Goal: Task Accomplishment & Management: Complete application form

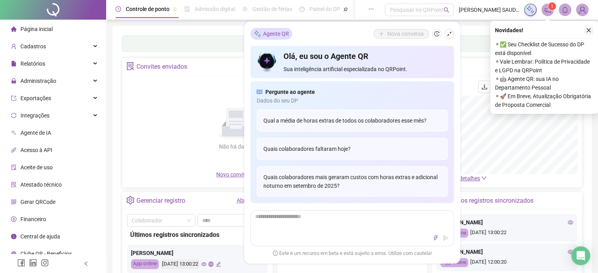
click at [588, 28] on icon "close" at bounding box center [588, 31] width 6 height 6
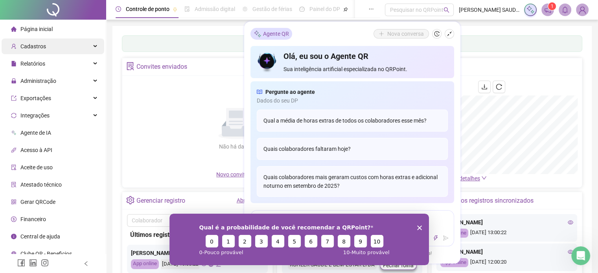
click at [61, 43] on div "Cadastros" at bounding box center [53, 47] width 103 height 16
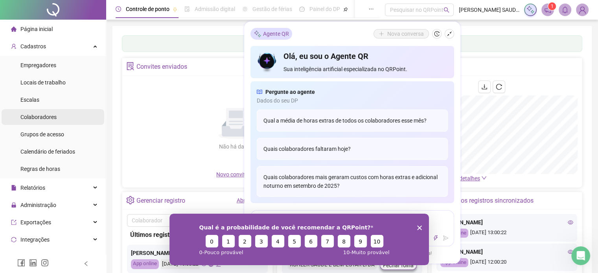
click at [51, 119] on span "Colaboradores" at bounding box center [38, 117] width 36 height 6
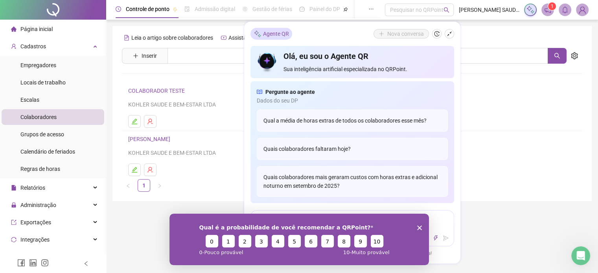
click at [422, 227] on div "Qual é a probabilidade de você recomendar a QRPoint? 0 1 2 3 4 5 6 7 8 9 10 0 -…" at bounding box center [298, 238] width 259 height 51
click at [417, 226] on polygon "Encerrar pesquisa" at bounding box center [418, 227] width 5 height 5
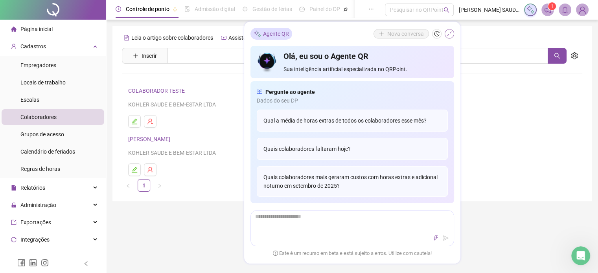
click at [446, 34] on icon "shrink" at bounding box center [449, 34] width 6 height 6
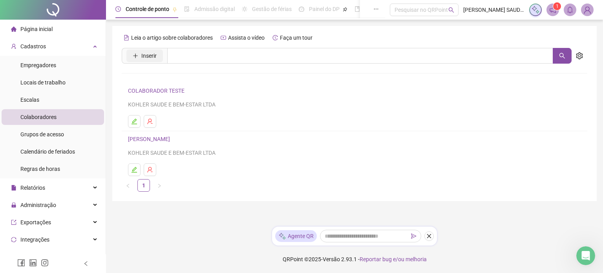
click at [146, 55] on span "Inserir" at bounding box center [148, 55] width 15 height 9
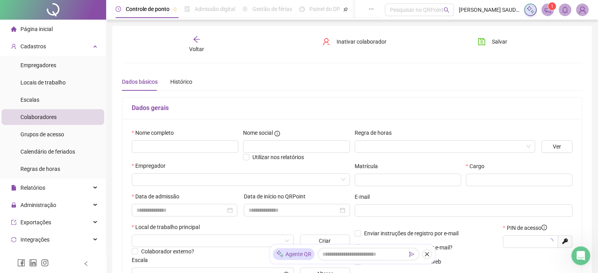
type input "*****"
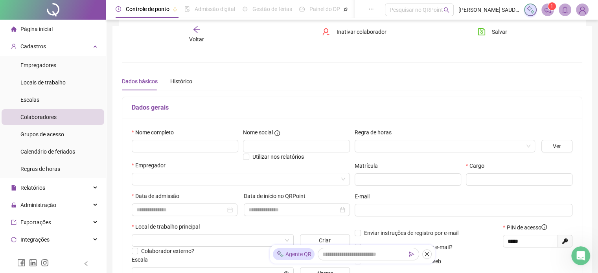
scroll to position [39, 0]
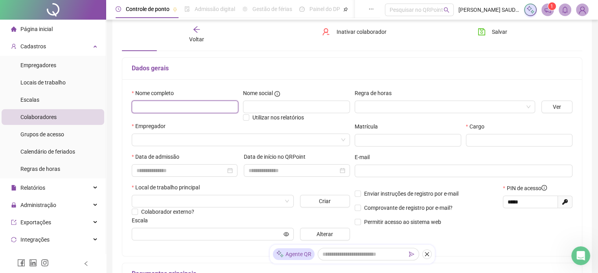
click at [189, 111] on input "text" at bounding box center [185, 107] width 106 height 13
click at [234, 120] on div "Nome completo ******" at bounding box center [184, 105] width 111 height 33
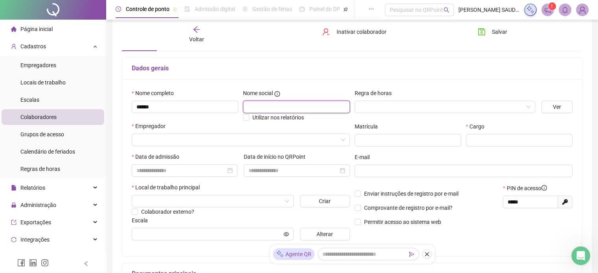
click at [248, 112] on input "text" at bounding box center [296, 107] width 106 height 13
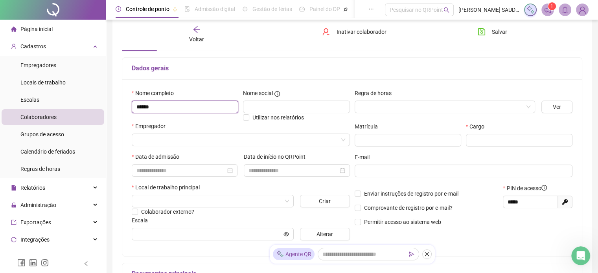
click at [185, 111] on input "******" at bounding box center [185, 107] width 106 height 13
type input "**********"
click at [382, 108] on input "search" at bounding box center [441, 107] width 164 height 12
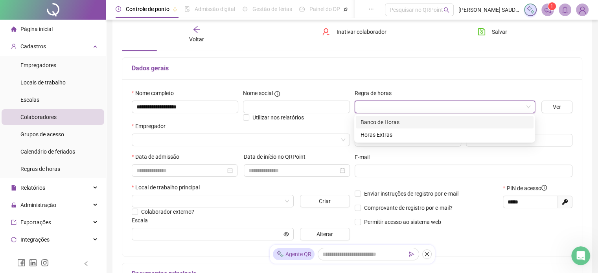
click at [394, 92] on label "Regra de horas" at bounding box center [375, 93] width 42 height 9
click at [410, 112] on input "search" at bounding box center [441, 107] width 164 height 12
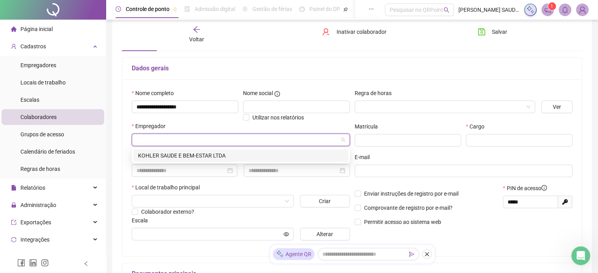
click at [141, 140] on input "search" at bounding box center [237, 140] width 202 height 12
click at [157, 158] on div "KOHLER SAUDE E BEM-ESTAR LTDA" at bounding box center [240, 155] width 205 height 9
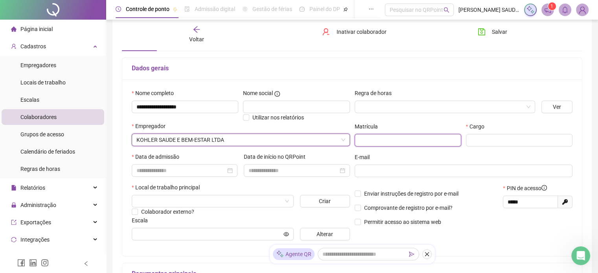
click at [378, 142] on input "text" at bounding box center [407, 140] width 106 height 13
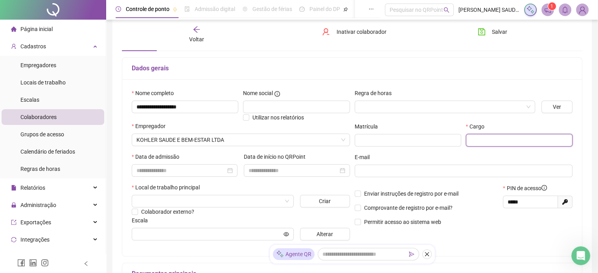
click at [496, 139] on input "text" at bounding box center [519, 140] width 106 height 13
type input "**********"
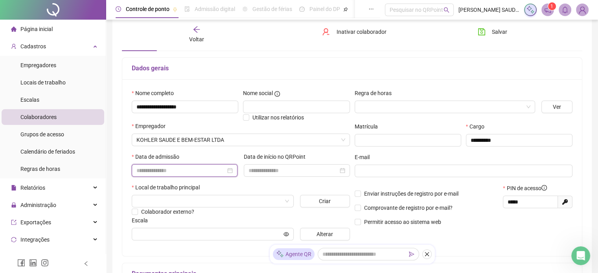
click at [204, 173] on input at bounding box center [180, 170] width 89 height 9
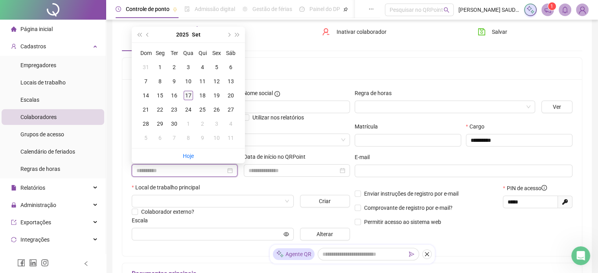
type input "**********"
click at [189, 95] on div "17" at bounding box center [187, 95] width 9 height 9
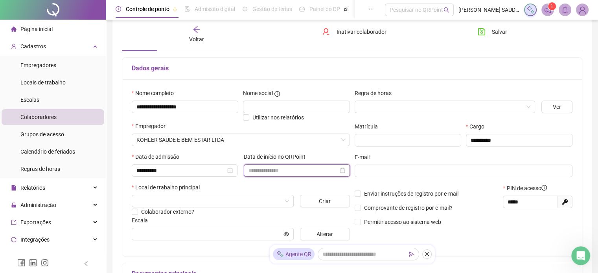
click at [268, 172] on input at bounding box center [292, 170] width 89 height 9
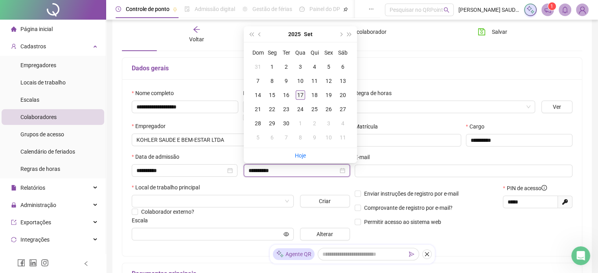
type input "**********"
click at [297, 94] on div "17" at bounding box center [299, 94] width 9 height 9
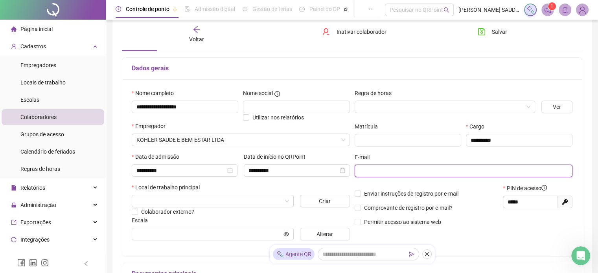
click at [374, 172] on input "text" at bounding box center [462, 171] width 207 height 9
type input "**********"
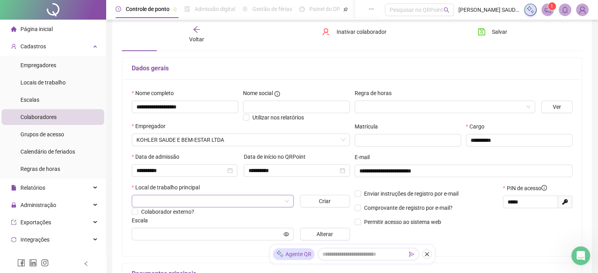
click at [157, 202] on input "search" at bounding box center [208, 201] width 145 height 12
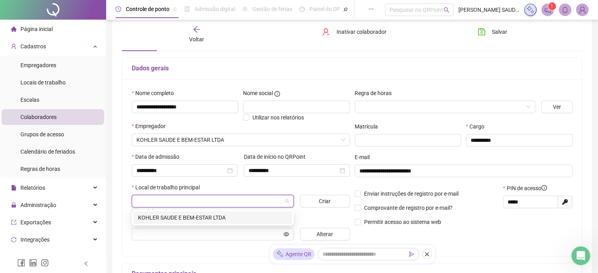
click at [172, 218] on div "KOHLER SAUDE E BEM-ESTAR LTDA" at bounding box center [212, 217] width 149 height 9
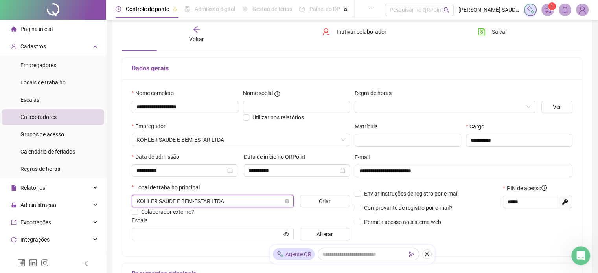
scroll to position [118, 0]
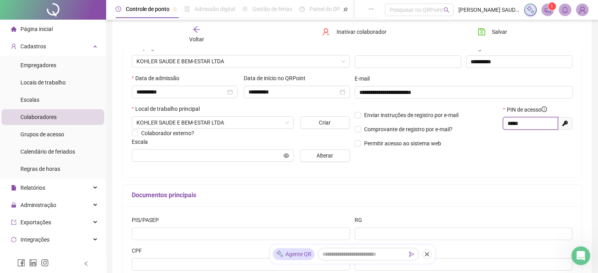
drag, startPoint x: 528, startPoint y: 125, endPoint x: 482, endPoint y: 123, distance: 46.0
click at [482, 123] on div "Enviar instruções de registro por e-mail Comprovante de registro por e-mail? Pe…" at bounding box center [463, 129] width 223 height 48
click at [184, 153] on input "text" at bounding box center [208, 155] width 145 height 9
click at [281, 158] on input "text" at bounding box center [208, 155] width 145 height 9
click at [251, 156] on input "text" at bounding box center [208, 155] width 145 height 9
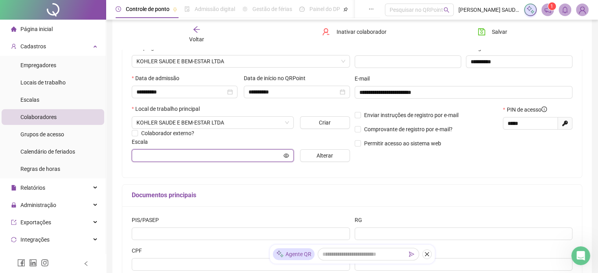
click at [230, 156] on input "text" at bounding box center [208, 155] width 145 height 9
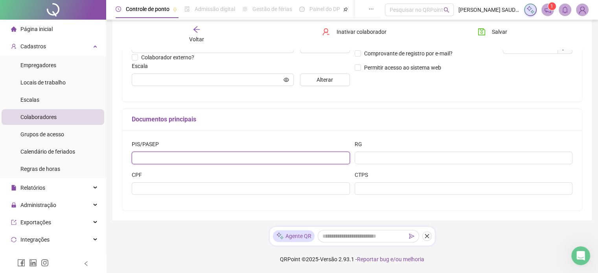
click at [163, 162] on input "text" at bounding box center [241, 158] width 218 height 13
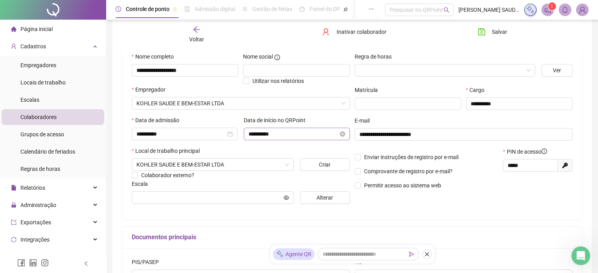
scroll to position [115, 0]
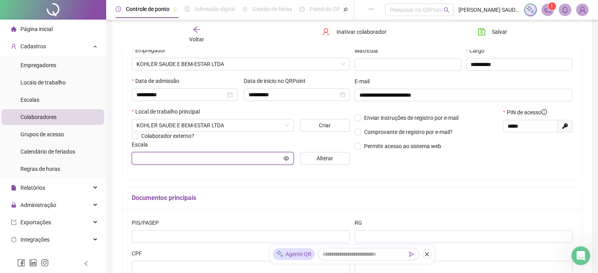
click at [162, 160] on input "text" at bounding box center [208, 158] width 145 height 9
click at [286, 159] on icon "eye" at bounding box center [286, 158] width 6 height 4
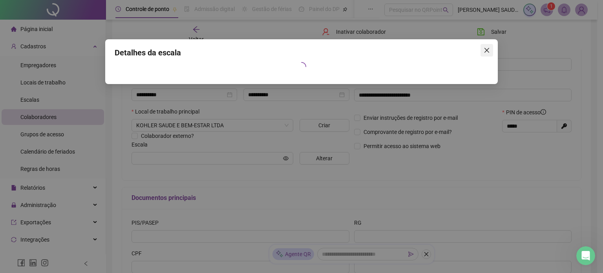
click at [485, 52] on icon "close" at bounding box center [487, 50] width 5 height 5
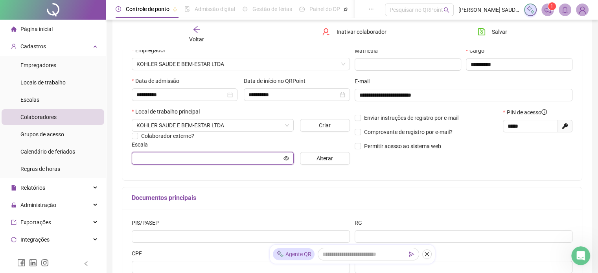
scroll to position [194, 0]
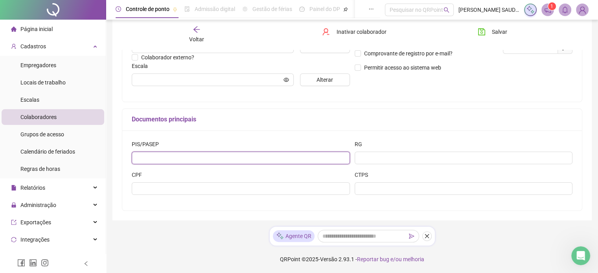
click at [161, 158] on input "text" at bounding box center [241, 158] width 218 height 13
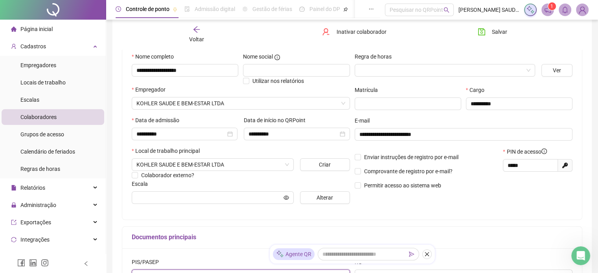
scroll to position [154, 0]
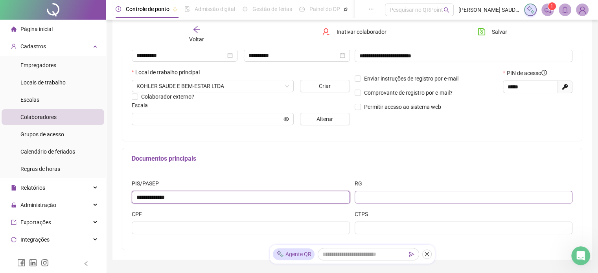
type input "**********"
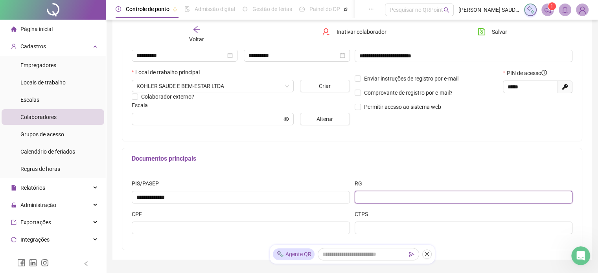
click at [364, 194] on input "text" at bounding box center [463, 197] width 218 height 13
type input "*********"
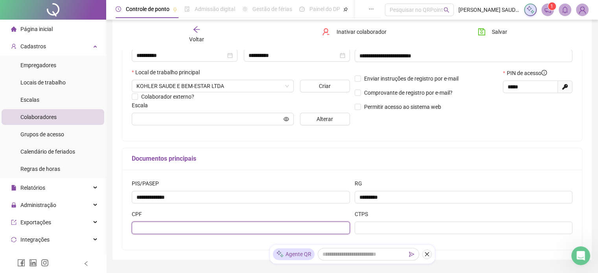
click at [194, 231] on input "text" at bounding box center [241, 228] width 218 height 13
type input "**********"
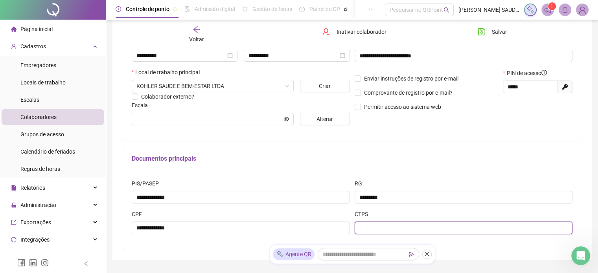
click at [383, 229] on input "text" at bounding box center [463, 228] width 218 height 13
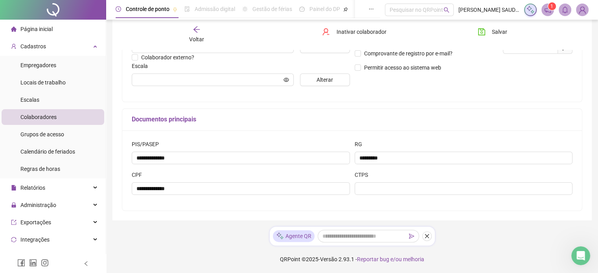
click at [545, 229] on div "**********" at bounding box center [351, 39] width 491 height 467
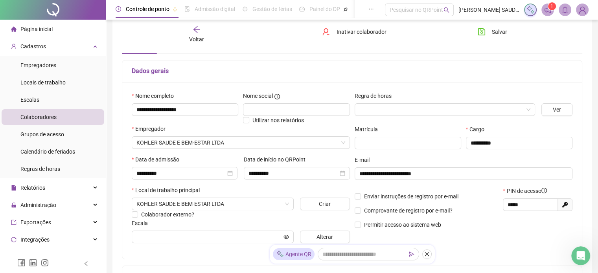
scroll to position [0, 0]
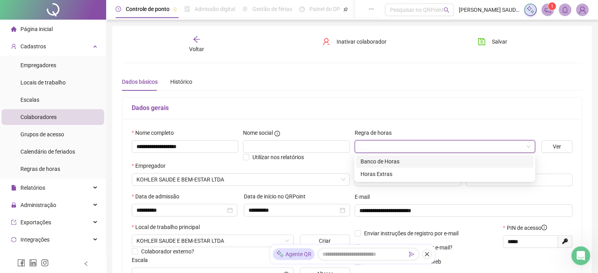
click at [401, 145] on input "search" at bounding box center [441, 147] width 164 height 12
click at [401, 144] on input "search" at bounding box center [441, 147] width 164 height 12
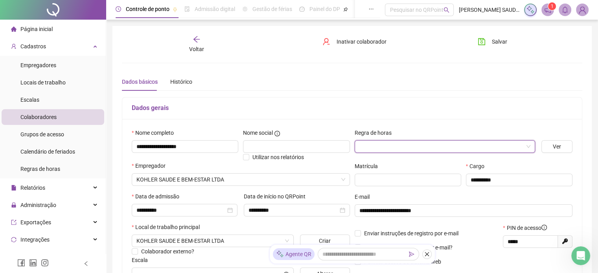
scroll to position [39, 0]
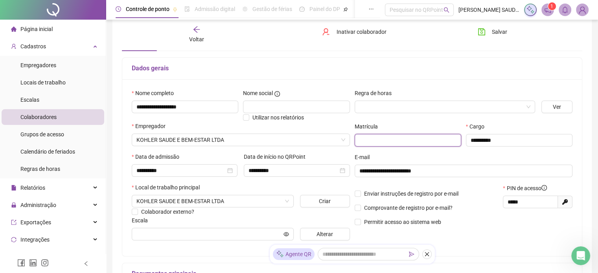
click at [385, 139] on input "text" at bounding box center [407, 140] width 106 height 13
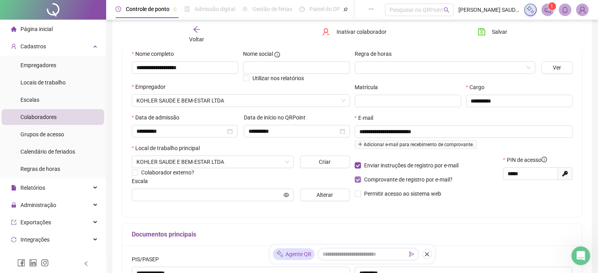
scroll to position [157, 0]
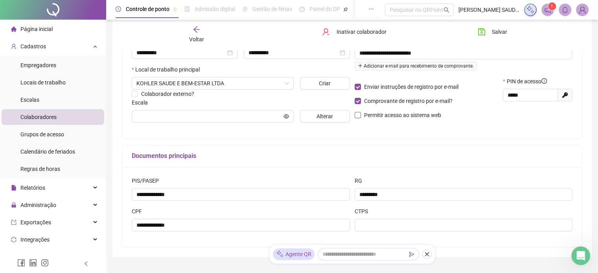
click at [361, 116] on span "Permitir acesso ao sistema web" at bounding box center [402, 115] width 83 height 9
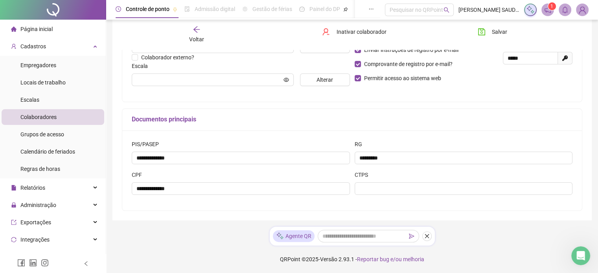
scroll to position [0, 0]
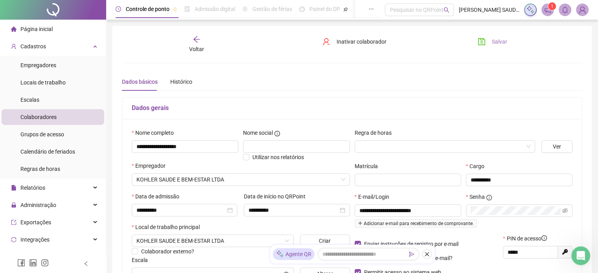
click at [498, 45] on span "Salvar" at bounding box center [498, 41] width 15 height 9
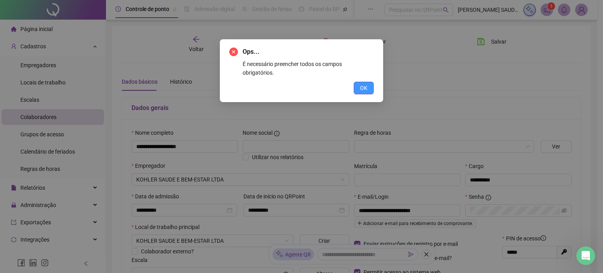
click at [360, 84] on span "OK" at bounding box center [363, 88] width 7 height 9
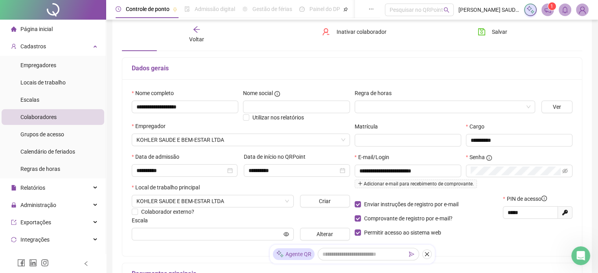
scroll to position [79, 0]
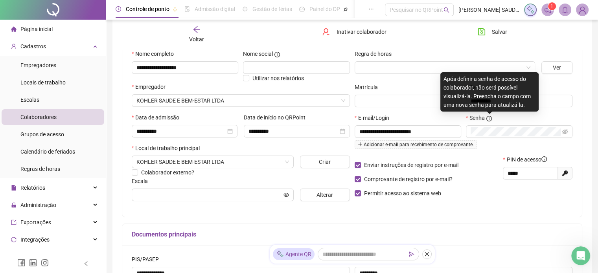
click at [490, 117] on icon "info-circle" at bounding box center [489, 119] width 6 height 6
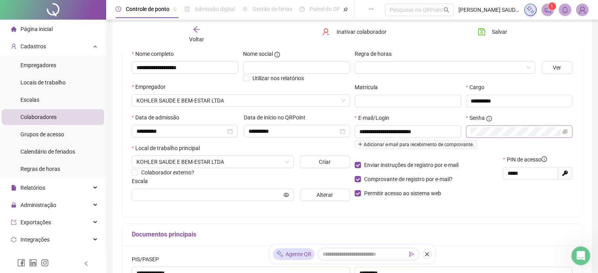
click at [490, 137] on span at bounding box center [519, 131] width 106 height 13
click at [515, 139] on div "Senha" at bounding box center [518, 135] width 111 height 42
click at [383, 105] on input "text" at bounding box center [407, 101] width 106 height 13
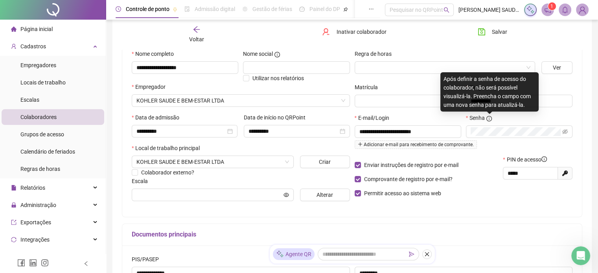
click at [488, 118] on icon "info-circle" at bounding box center [489, 119] width 6 height 6
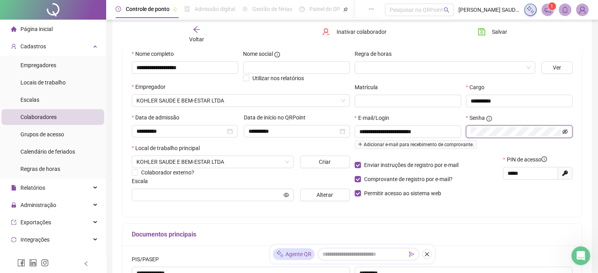
click at [565, 131] on icon "eye-invisible" at bounding box center [565, 131] width 6 height 5
